Goal: Information Seeking & Learning: Find specific page/section

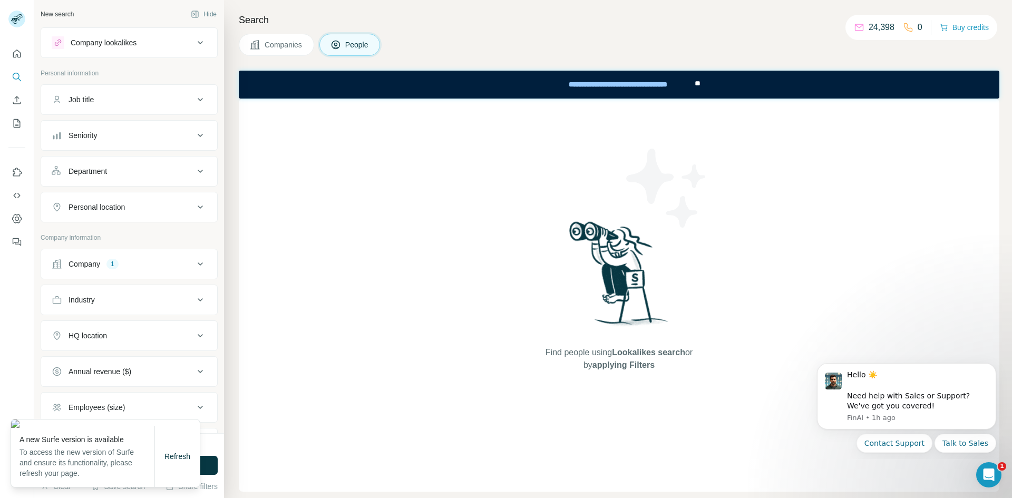
click at [276, 45] on span "Companies" at bounding box center [284, 45] width 38 height 11
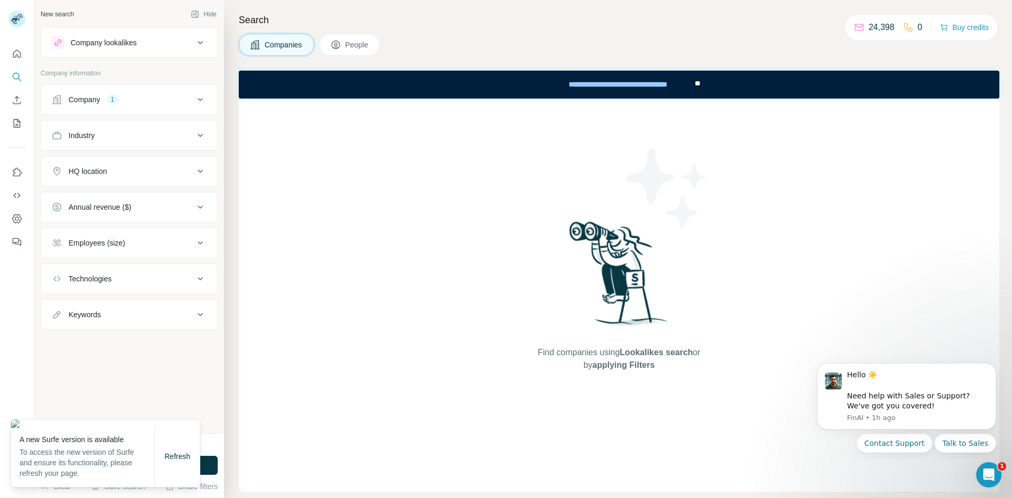
click at [117, 94] on div "Company 1" at bounding box center [123, 99] width 142 height 11
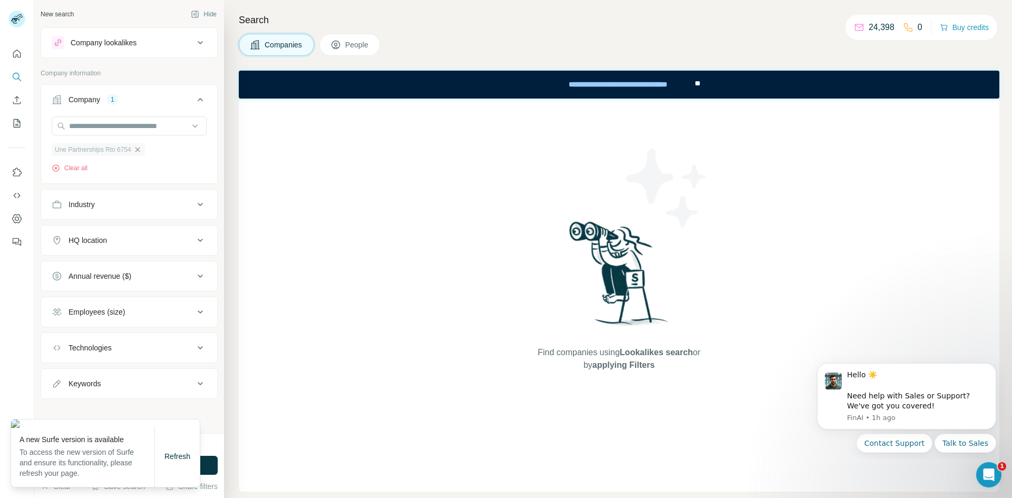
click at [100, 147] on span "Une Partnerships Rto 6754" at bounding box center [93, 149] width 76 height 9
click at [140, 149] on icon "button" at bounding box center [137, 149] width 5 height 5
click at [119, 126] on input "text" at bounding box center [129, 126] width 155 height 19
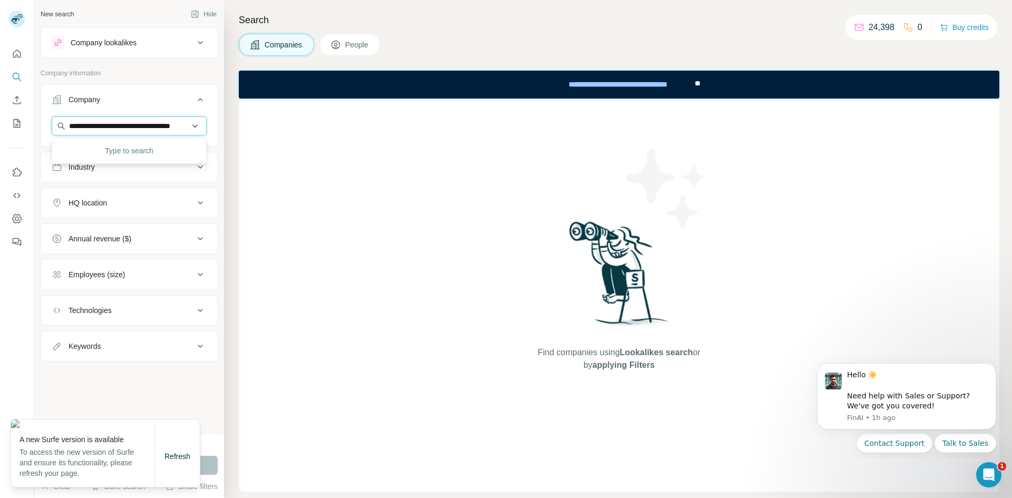
scroll to position [0, 27]
type input "**********"
click at [122, 151] on p "DallasNews" at bounding box center [107, 149] width 51 height 11
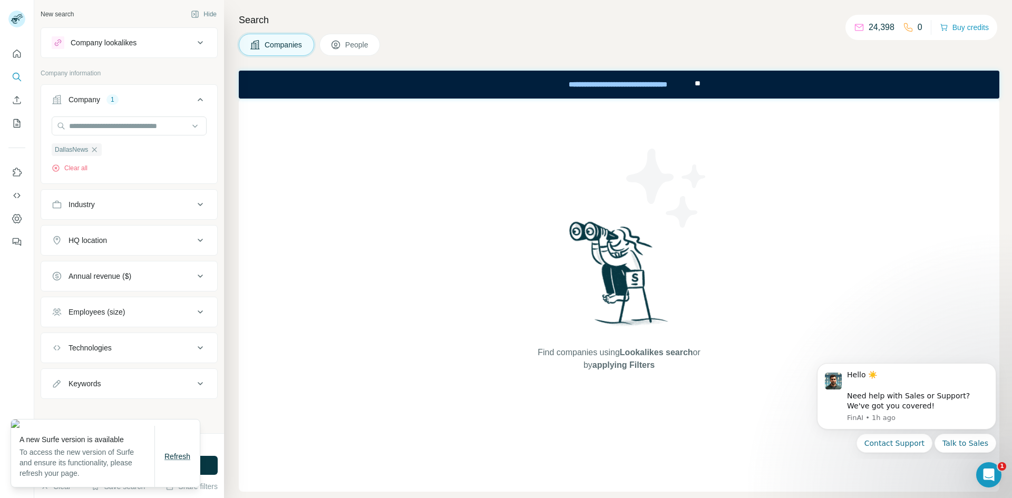
click at [175, 455] on span "Refresh" at bounding box center [177, 456] width 26 height 8
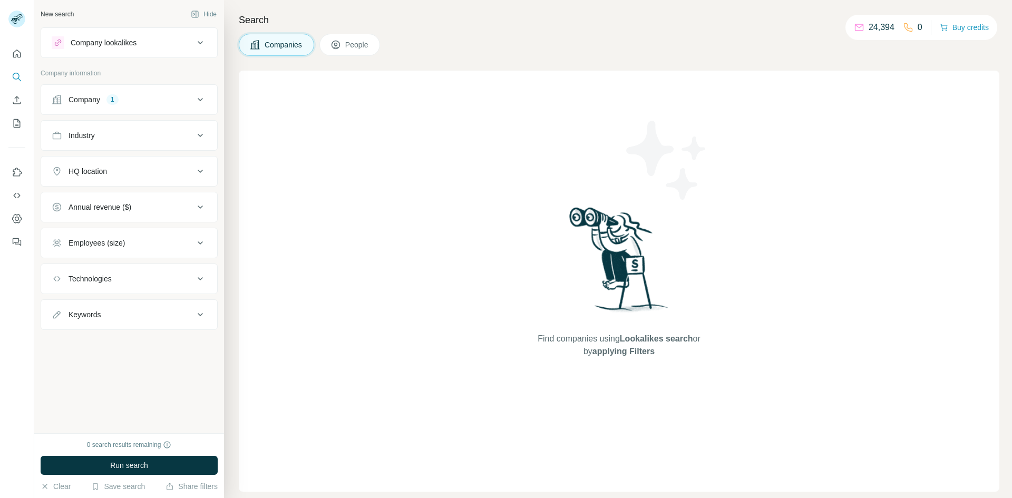
click at [147, 103] on div "Company 1" at bounding box center [123, 99] width 142 height 11
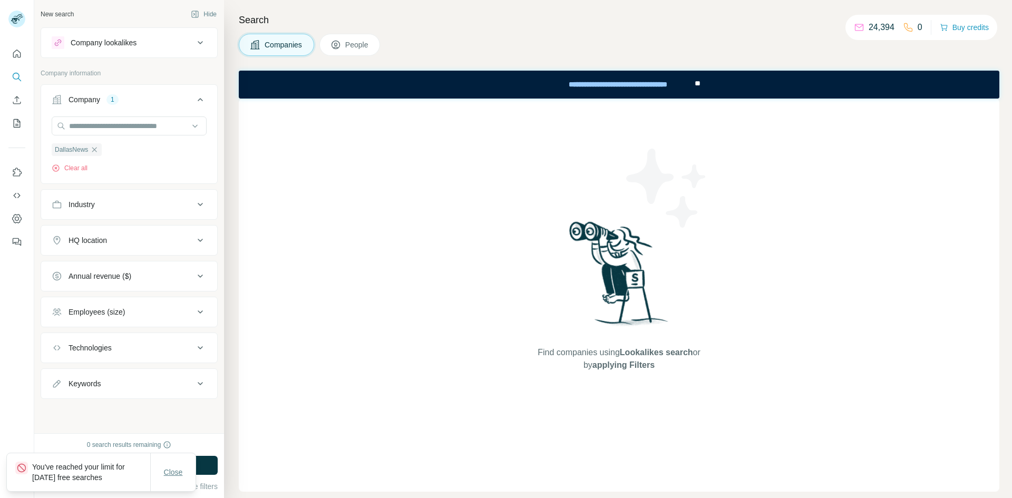
click at [171, 469] on span "Close" at bounding box center [173, 472] width 19 height 11
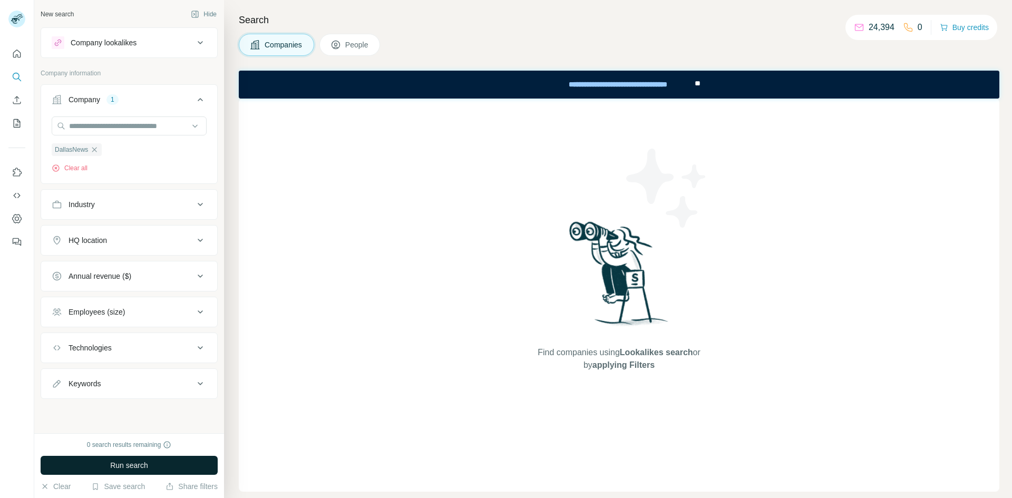
click at [145, 468] on span "Run search" at bounding box center [129, 465] width 38 height 11
